Goal: Use online tool/utility: Use online tool/utility

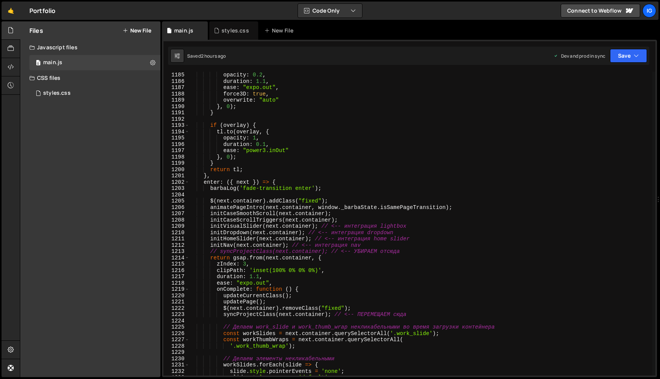
scroll to position [0, 5]
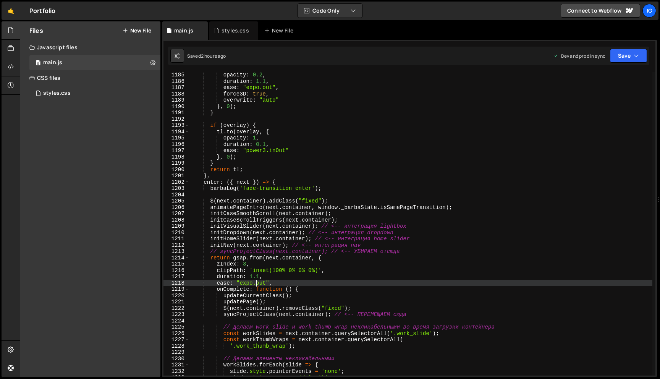
click at [257, 283] on div "opacity : 0.2 , duration : 1.1 , ease : "expo.out" , force3D : true , overwrite…" at bounding box center [420, 230] width 463 height 316
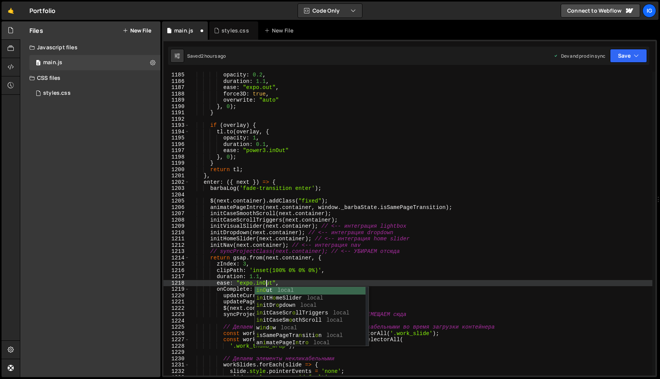
scroll to position [0, 5]
click at [286, 271] on div "opacity : 0.2 , duration : 1.1 , ease : "expo.out" , force3D : true , overwrite…" at bounding box center [420, 230] width 463 height 316
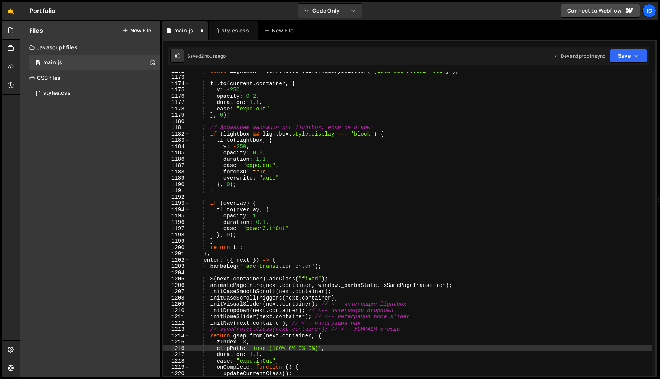
scroll to position [7385, 0]
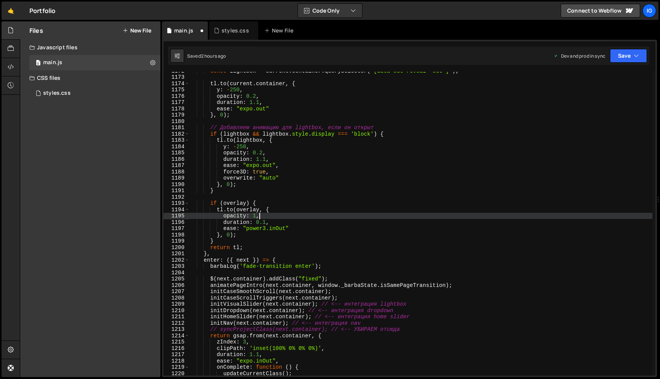
click at [277, 218] on div "const lightbox = current . container . querySelector ( '[data-out-reveal="out"]…" at bounding box center [420, 226] width 463 height 316
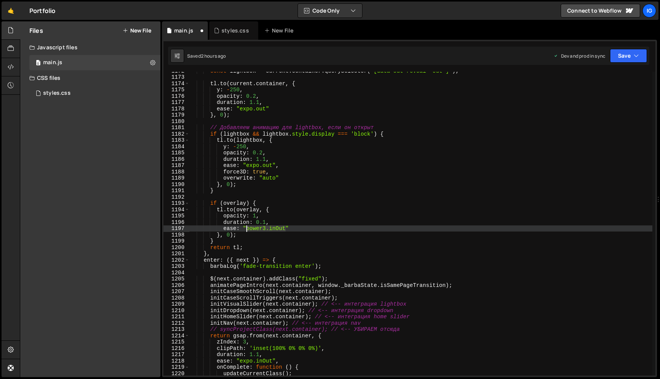
drag, startPoint x: 286, startPoint y: 228, endPoint x: 247, endPoint y: 228, distance: 39.3
click at [247, 228] on div "const lightbox = current . container . querySelector ( '[data-out-reveal="out"]…" at bounding box center [420, 226] width 463 height 316
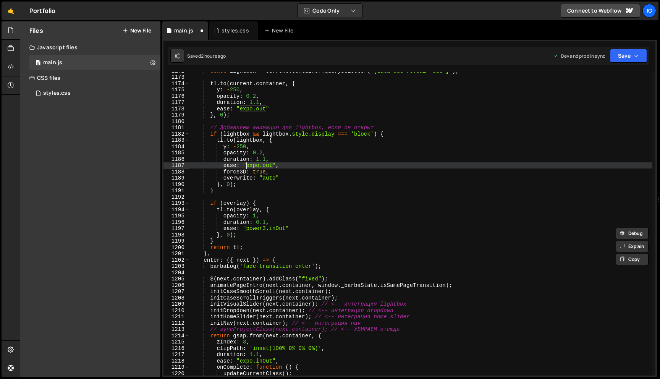
drag, startPoint x: 267, startPoint y: 164, endPoint x: 247, endPoint y: 165, distance: 20.6
click at [247, 165] on div "const lightbox = current . container . querySelector ( '[data-out-reveal="out"]…" at bounding box center [420, 226] width 463 height 316
paste textarea "power3.inO"
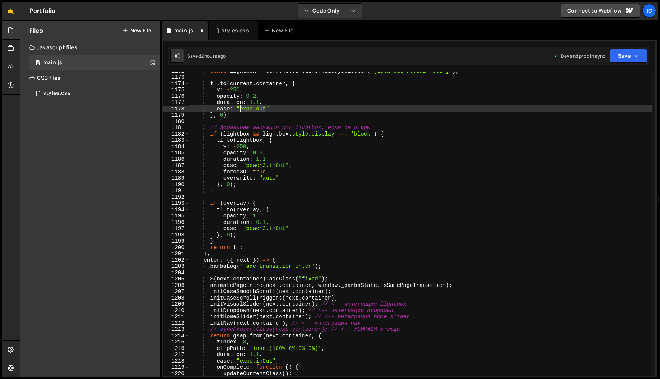
drag, startPoint x: 265, startPoint y: 109, endPoint x: 240, endPoint y: 109, distance: 25.6
click at [240, 109] on div "const lightbox = current . container . querySelector ( '[data-out-reveal="out"]…" at bounding box center [420, 226] width 463 height 316
paste textarea "power3.inO"
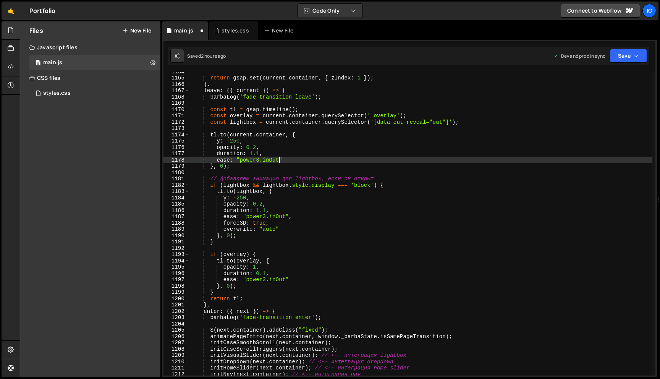
scroll to position [7334, 0]
type textarea "ease: "power3.inOut""
click at [630, 55] on button "Save" at bounding box center [628, 56] width 37 height 14
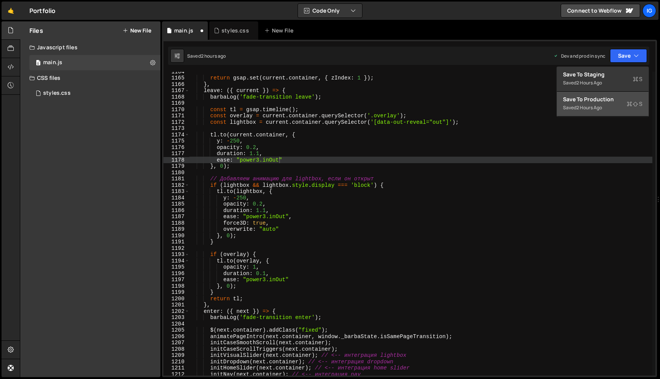
click at [590, 107] on div "2 hours ago" at bounding box center [589, 107] width 26 height 6
